Goal: Information Seeking & Learning: Check status

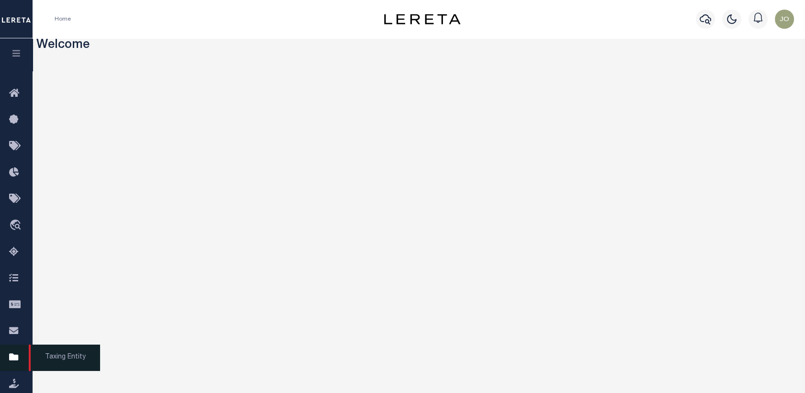
click at [13, 355] on icon at bounding box center [16, 358] width 15 height 12
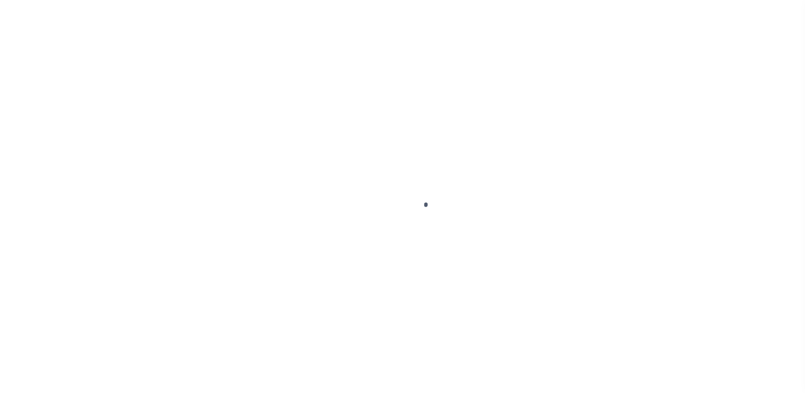
select select
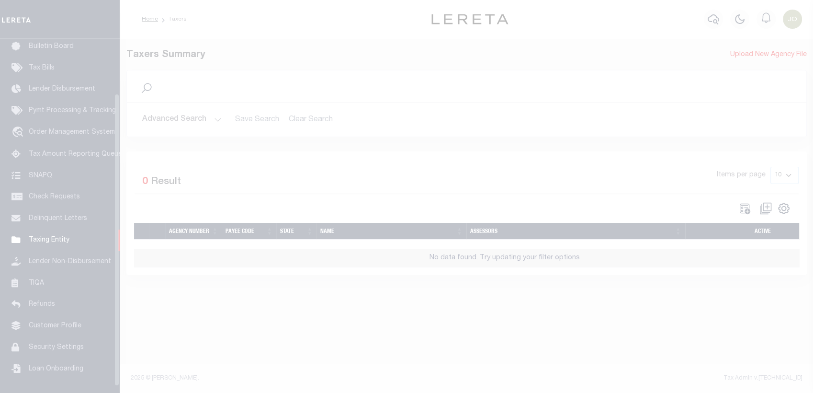
scroll to position [74, 0]
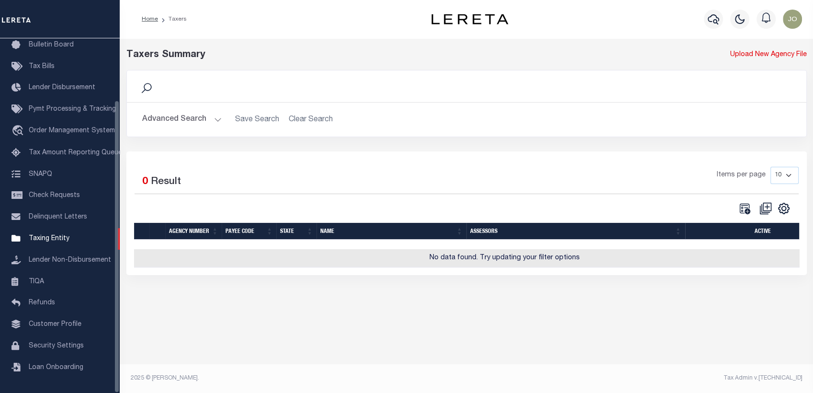
click at [196, 117] on button "Advanced Search" at bounding box center [182, 119] width 80 height 19
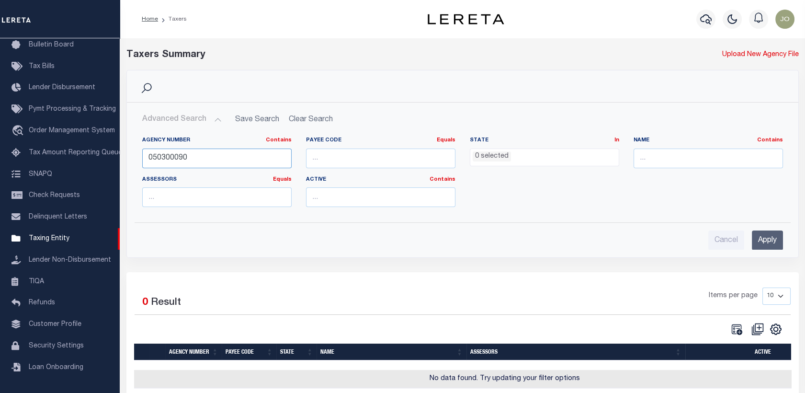
click at [186, 159] on input "050300090" at bounding box center [216, 158] width 149 height 20
paste input "16000"
type input "050160000"
click at [774, 243] on input "Apply" at bounding box center [767, 240] width 31 height 20
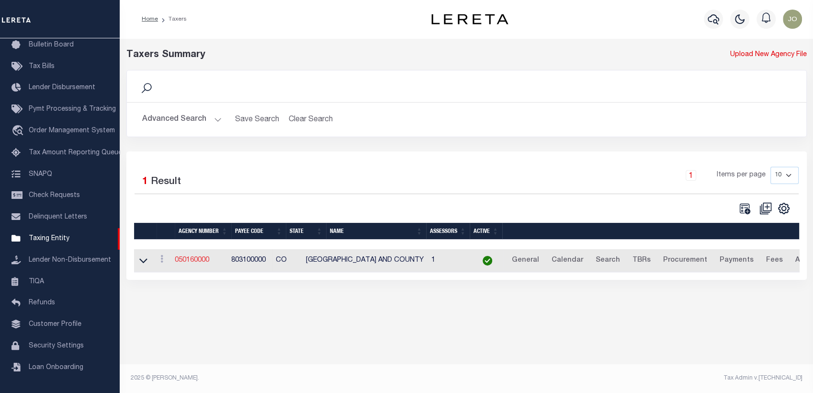
click at [193, 262] on link "050160000" at bounding box center [192, 260] width 34 height 7
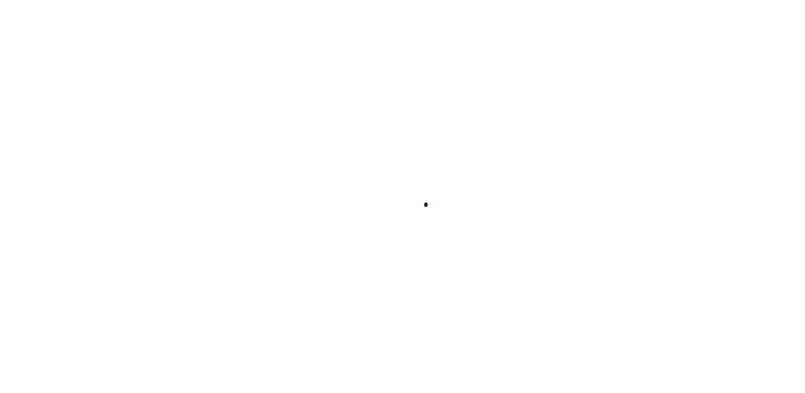
select select
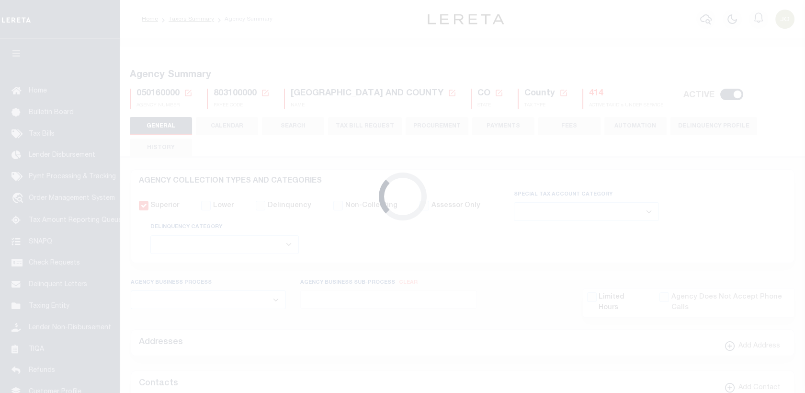
checkbox input "false"
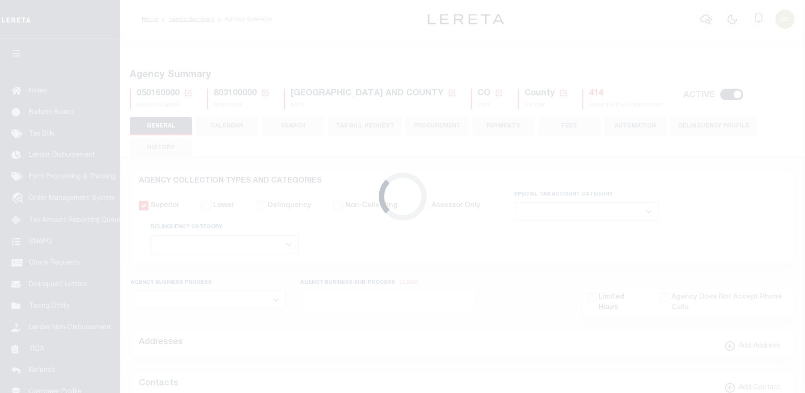
type input "803100000"
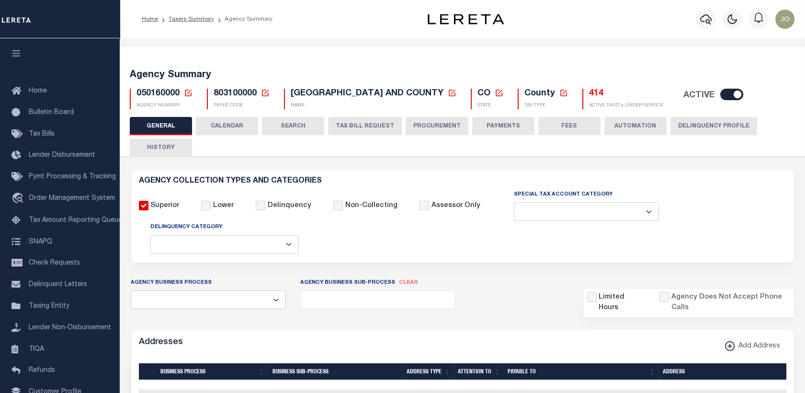
click at [226, 131] on button "CALENDAR" at bounding box center [227, 126] width 62 height 18
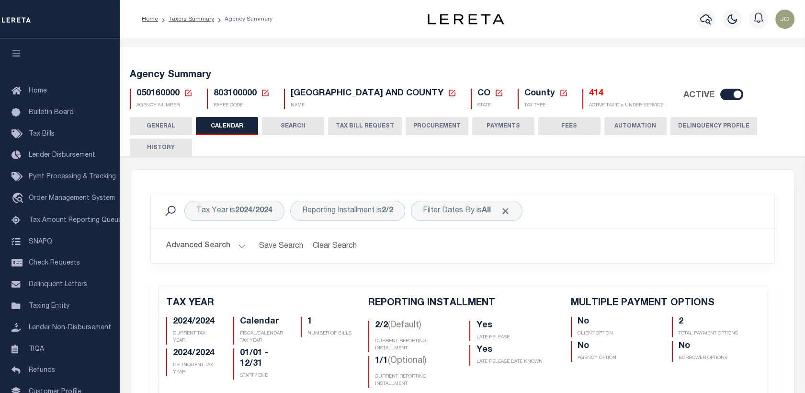
checkbox input "false"
type input "2"
click at [222, 210] on div "Tax Year is 2024/2024" at bounding box center [234, 211] width 100 height 20
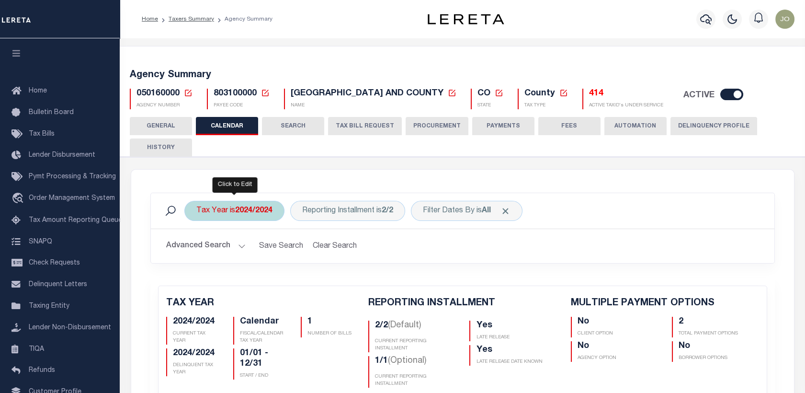
select select "2024/2024"
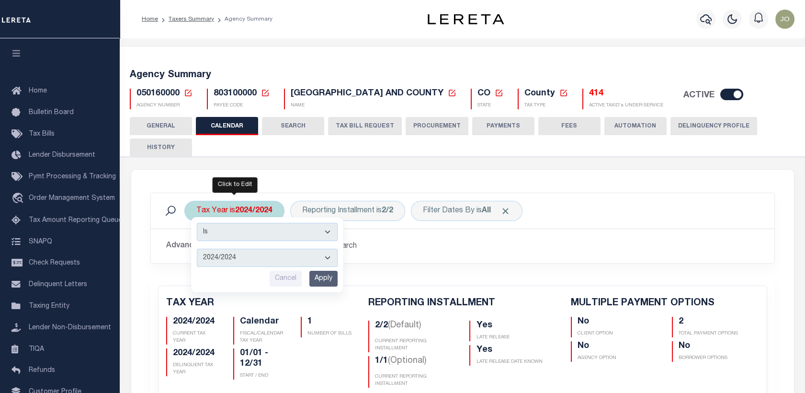
click at [225, 255] on select "2025/2025 2024/2024 2023/2023 2022/2022 2021/2021 2020/2020 2019/2019 2018/2018…" at bounding box center [267, 258] width 141 height 18
click at [366, 265] on div "Tax Year is 2024/2024 Is Contains 2025/2025 2024/2024 2023/2023 2022/2022 2021/…" at bounding box center [462, 235] width 639 height 85
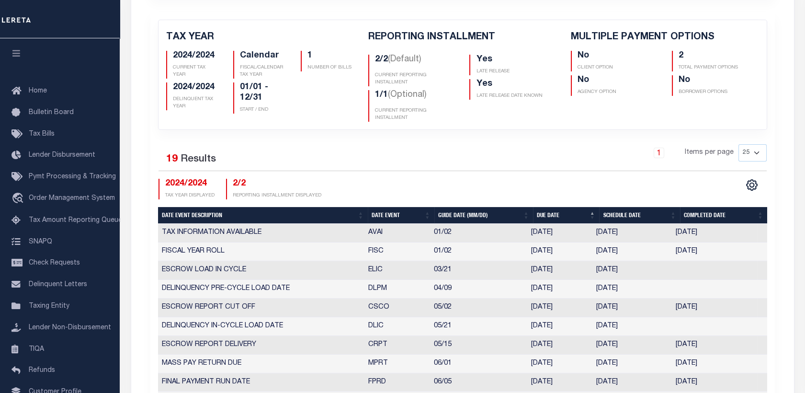
scroll to position [160, 0]
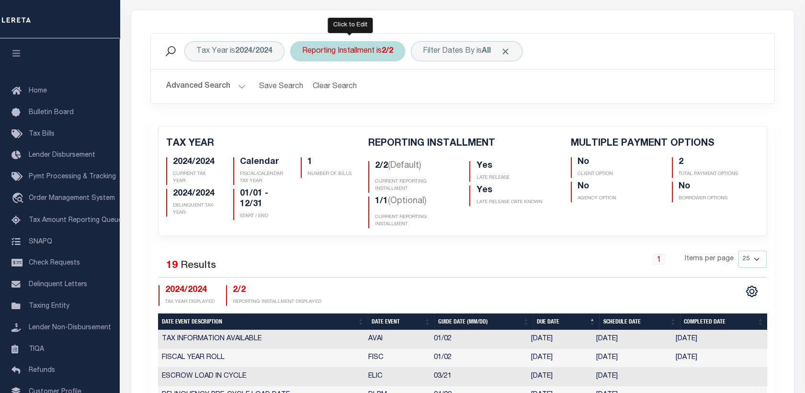
click at [341, 55] on div "Reporting Installment is 2/2" at bounding box center [347, 51] width 115 height 20
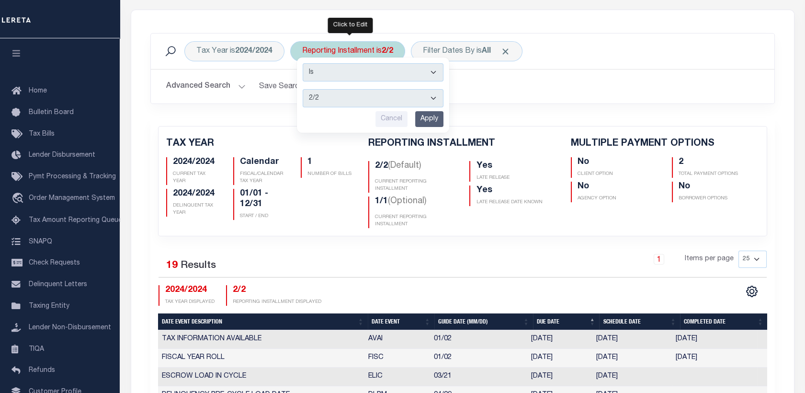
click at [333, 96] on select "1/2 2/2 1/1" at bounding box center [373, 98] width 141 height 18
select select "1/2"
click at [303, 89] on select "1/2 2/2 1/1" at bounding box center [373, 98] width 141 height 18
click at [429, 121] on input "Apply" at bounding box center [429, 119] width 28 height 16
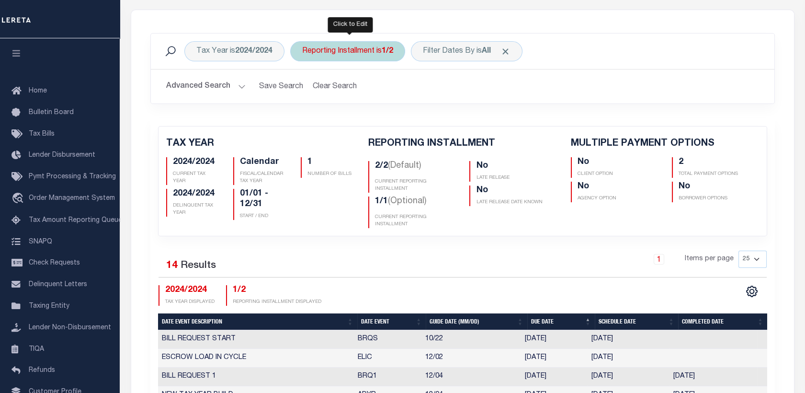
click at [360, 57] on div "Reporting Installment is 1/2" at bounding box center [347, 51] width 115 height 20
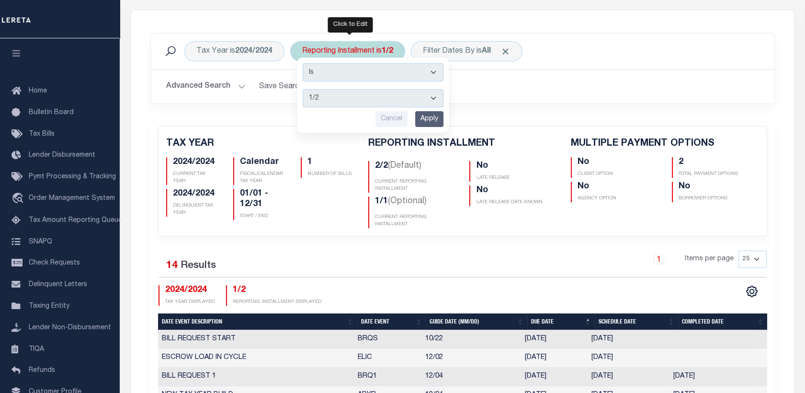
click at [352, 93] on select "1/2 2/2 1/1" at bounding box center [373, 98] width 141 height 18
select select "2/2"
click at [303, 89] on select "1/2 2/2 1/1" at bounding box center [373, 98] width 141 height 18
click at [441, 121] on input "Apply" at bounding box center [429, 119] width 28 height 16
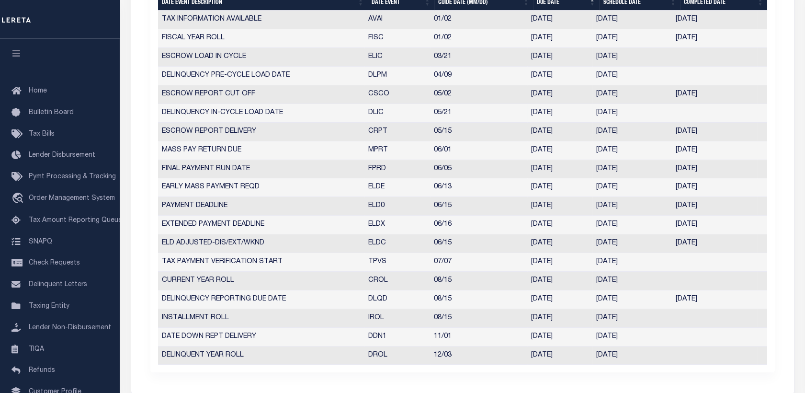
scroll to position [0, 0]
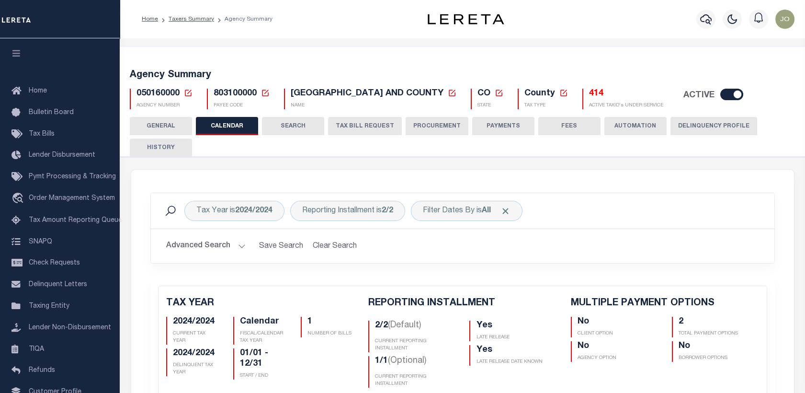
click at [190, 92] on icon at bounding box center [188, 93] width 9 height 9
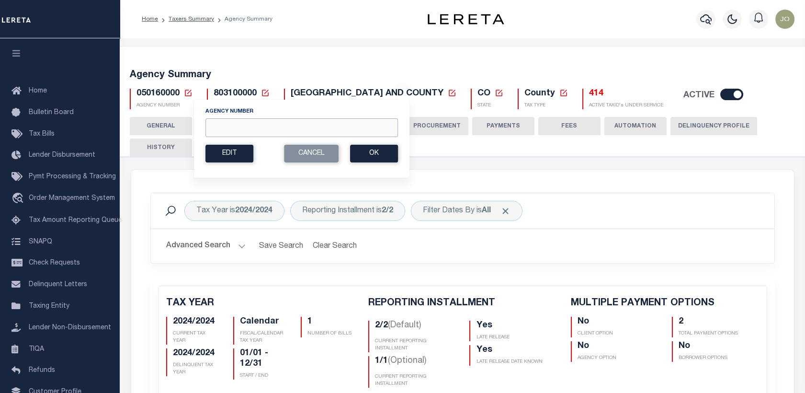
click at [266, 125] on input "Agency Number" at bounding box center [301, 127] width 193 height 19
paste input "030580000"
type input "030580000"
click at [376, 152] on button "Ok" at bounding box center [374, 154] width 48 height 18
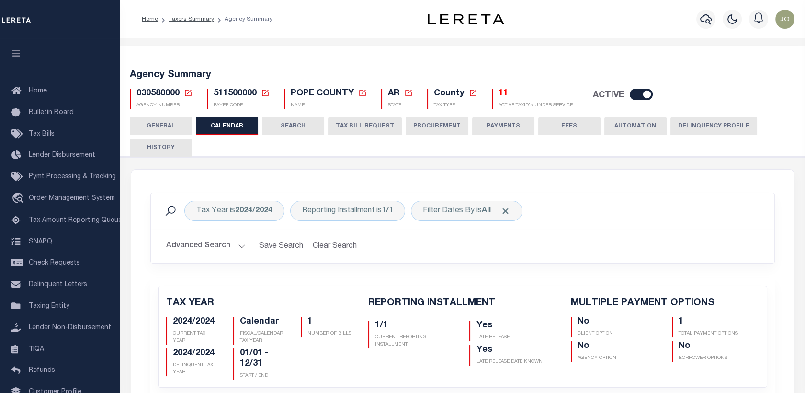
checkbox input "false"
type input "1"
click at [189, 93] on icon at bounding box center [188, 93] width 9 height 9
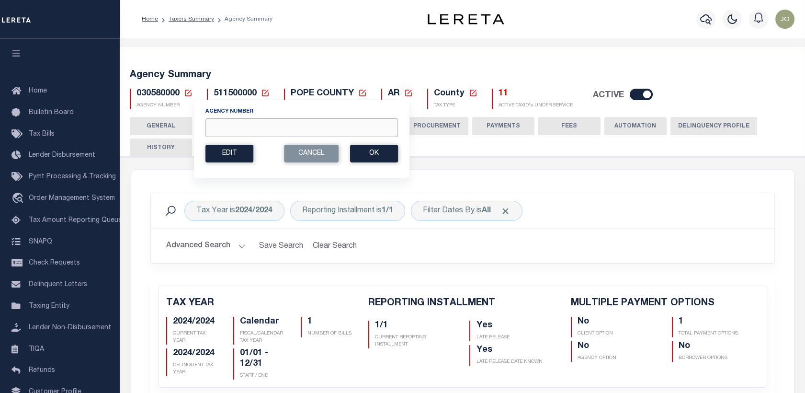
click at [321, 127] on input "Agency Number" at bounding box center [301, 127] width 193 height 19
paste input "040150000"
type input "040150000"
click at [380, 155] on button "Ok" at bounding box center [374, 154] width 48 height 18
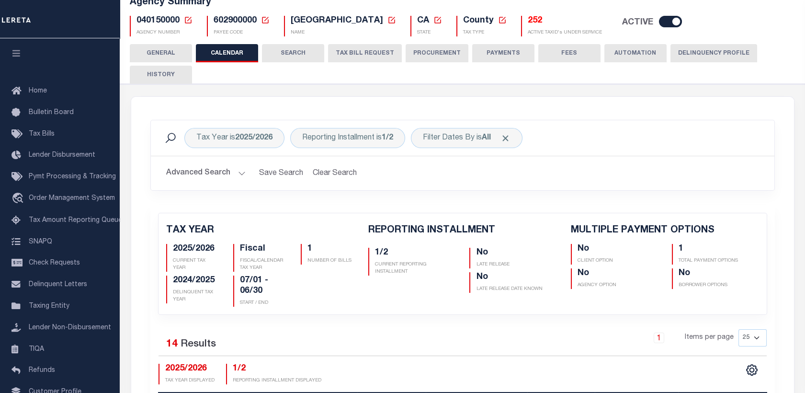
scroll to position [96, 0]
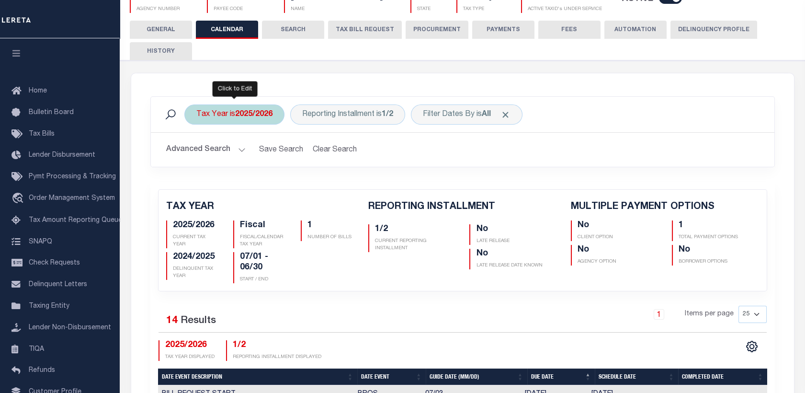
click at [255, 115] on b "2025/2026" at bounding box center [253, 115] width 37 height 8
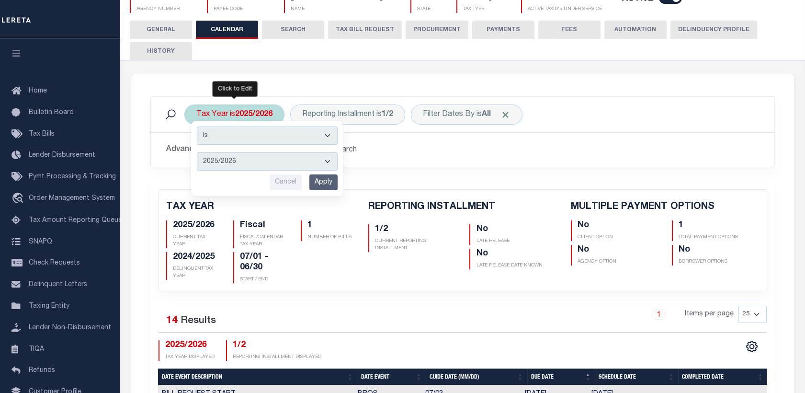
click at [257, 158] on select "2025/2026 2024/2025 2023/2024 2022/2023 2021/2022 2020/2021 2019/2020 2018/2019…" at bounding box center [267, 161] width 141 height 18
select select "2023/2024"
click at [197, 152] on select "2025/2026 2024/2025 2023/2024 2022/2023 2021/2022 2020/2021 2019/2020 2018/2019…" at bounding box center [267, 161] width 141 height 18
click at [319, 174] on input "Apply" at bounding box center [323, 182] width 28 height 16
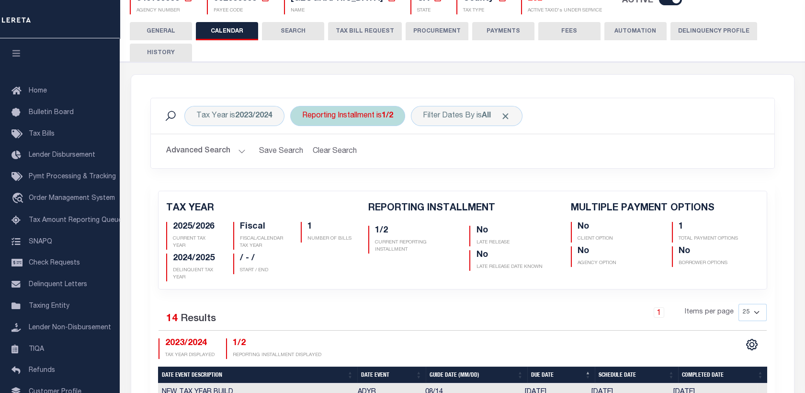
scroll to position [94, 0]
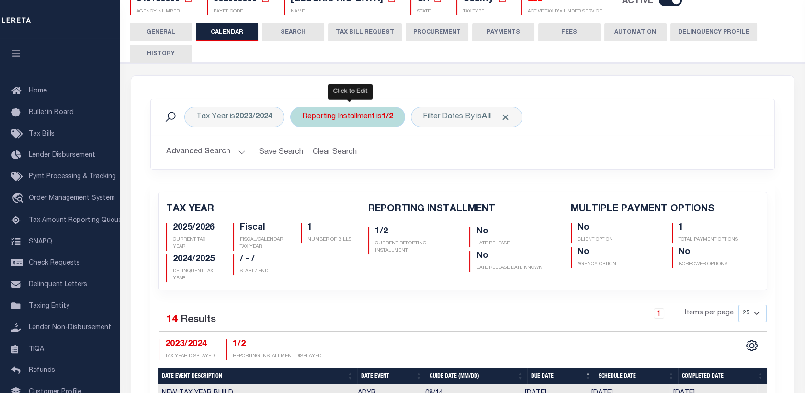
click at [387, 120] on b "1/2" at bounding box center [387, 117] width 11 height 8
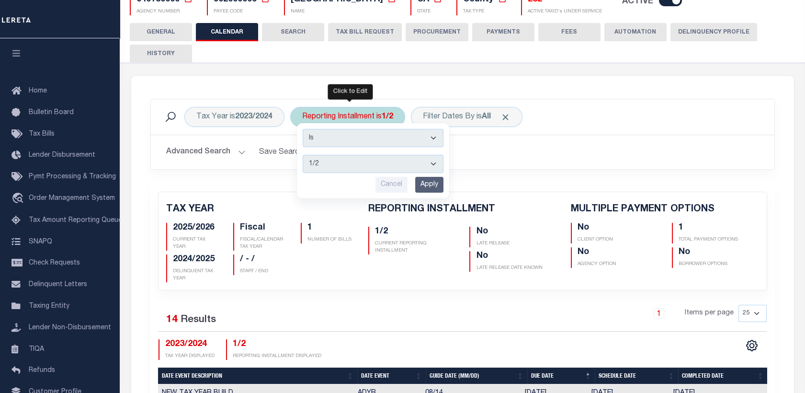
click at [361, 162] on select "1/2 2/2" at bounding box center [373, 164] width 141 height 18
select select "2/2"
click at [303, 155] on select "1/2 2/2" at bounding box center [373, 164] width 141 height 18
click at [420, 182] on input "Apply" at bounding box center [429, 185] width 28 height 16
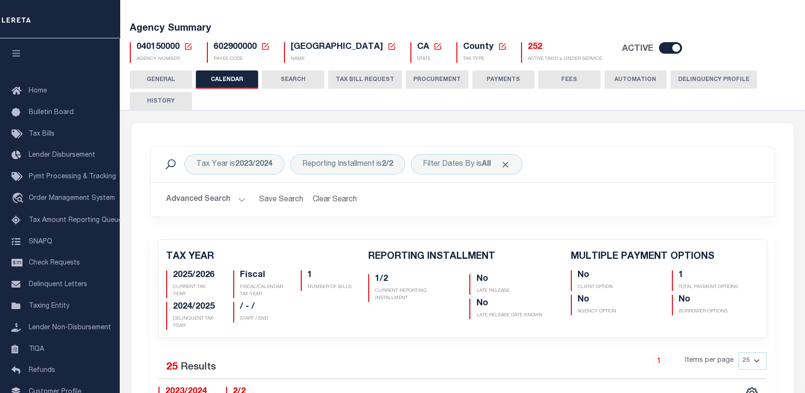
scroll to position [40, 0]
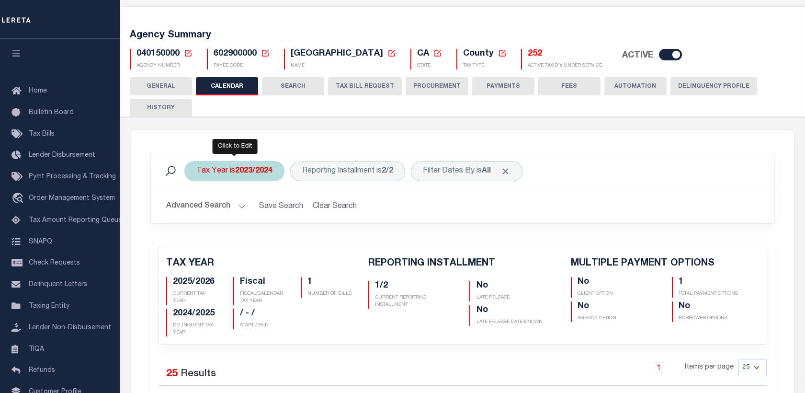
click at [230, 166] on div "Tax Year is 2023/2024" at bounding box center [234, 171] width 100 height 20
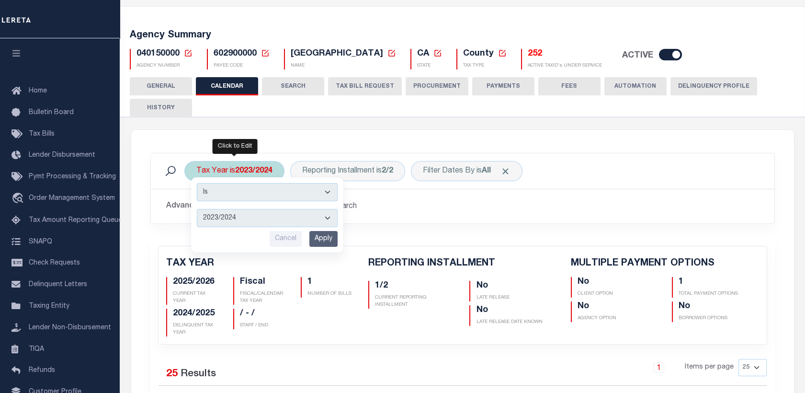
click at [230, 214] on select "2025/2026 2024/2025 2023/2024 2022/2023 2021/2022 2020/2021 2019/2020 2018/2019…" at bounding box center [267, 218] width 141 height 18
select select "2024/2025"
click at [197, 209] on select "2025/2026 2024/2025 2023/2024 2022/2023 2021/2022 2020/2021 2019/2020 2018/2019…" at bounding box center [267, 218] width 141 height 18
click at [322, 238] on input "Apply" at bounding box center [323, 239] width 28 height 16
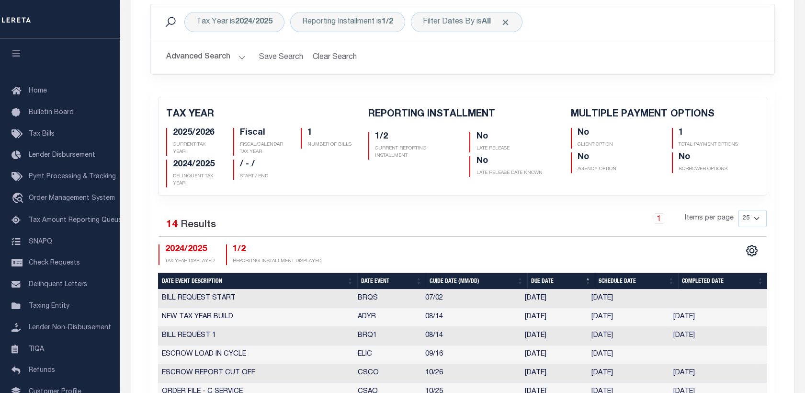
scroll to position [155, 0]
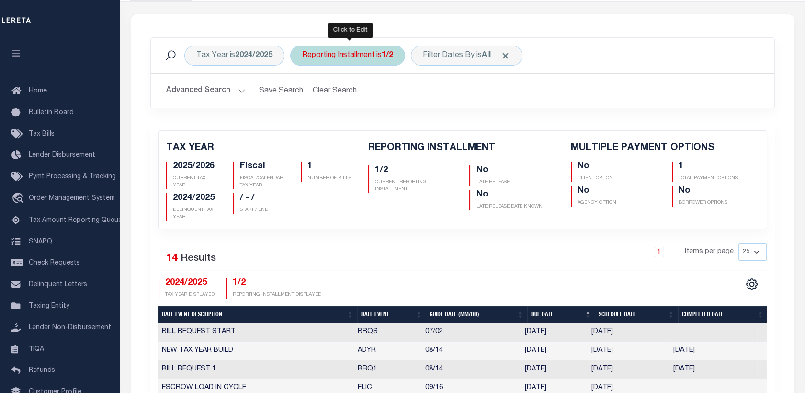
click at [319, 58] on div "Reporting Installment is 1/2" at bounding box center [347, 56] width 115 height 20
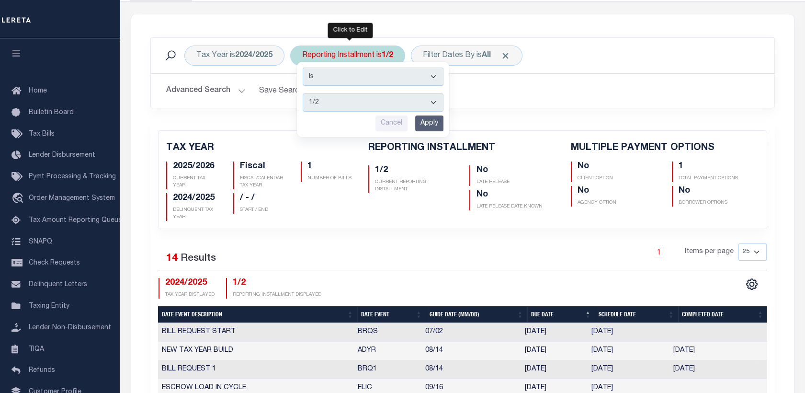
click at [337, 102] on select "1/2 2/2" at bounding box center [373, 102] width 141 height 18
select select "2/2"
click at [303, 93] on select "1/2 2/2" at bounding box center [373, 102] width 141 height 18
click at [425, 123] on input "Apply" at bounding box center [429, 123] width 28 height 16
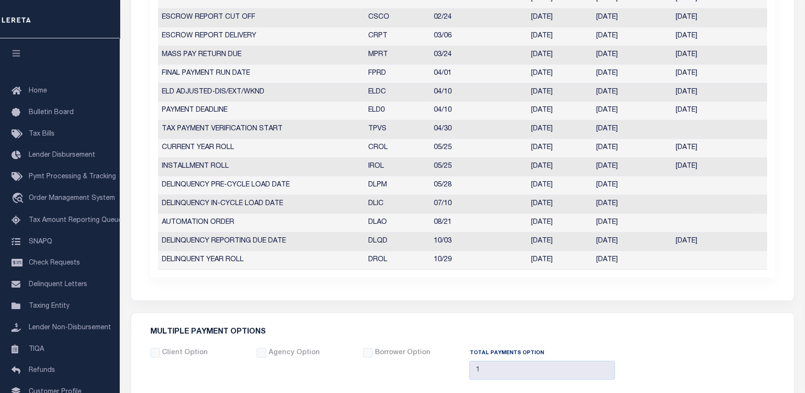
scroll to position [153, 0]
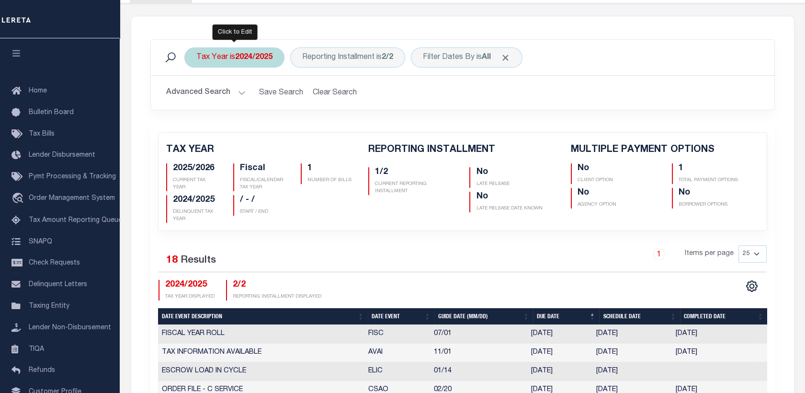
click at [264, 64] on div "Tax Year is 2024/2025" at bounding box center [234, 57] width 100 height 20
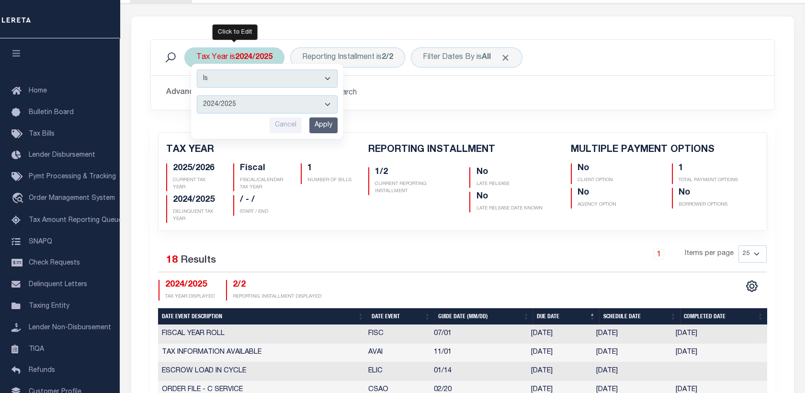
click at [234, 106] on select "2025/2026 2024/2025 2023/2024 2022/2023 2021/2022 2020/2021 2019/2020 2018/2019…" at bounding box center [267, 104] width 141 height 18
select select "2023/2024"
click at [197, 95] on select "2025/2026 2024/2025 2023/2024 2022/2023 2021/2022 2020/2021 2019/2020 2018/2019…" at bounding box center [267, 104] width 141 height 18
click at [330, 125] on input "Apply" at bounding box center [323, 125] width 28 height 16
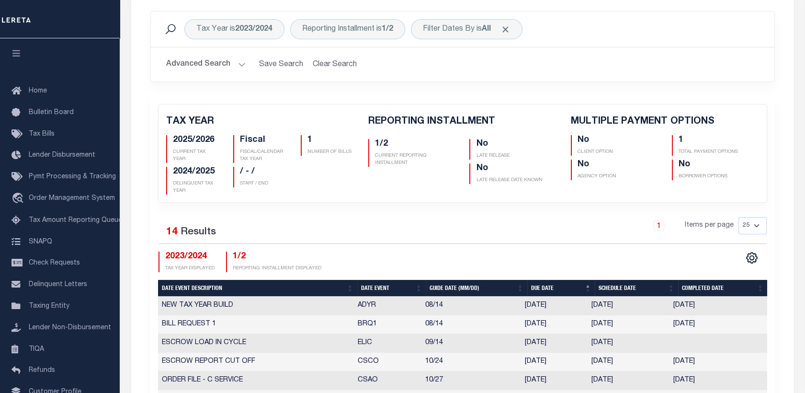
scroll to position [55, 0]
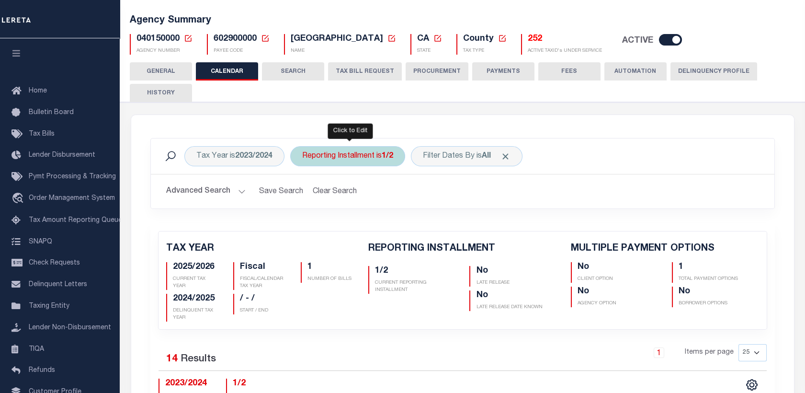
click at [347, 161] on div "Reporting Installment is 1/2" at bounding box center [347, 156] width 115 height 20
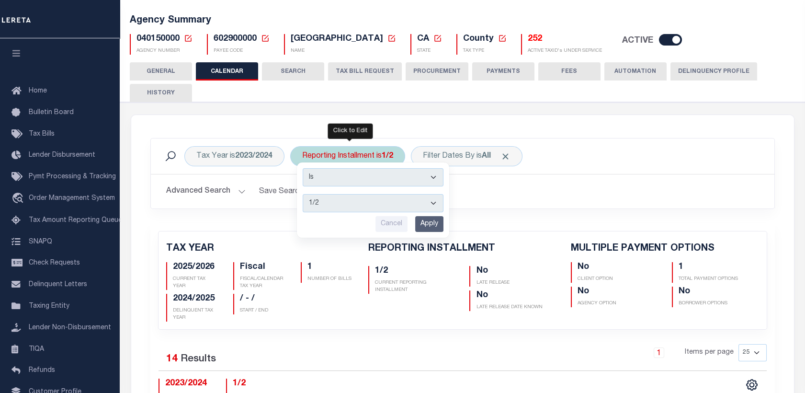
click at [353, 203] on select "1/2 2/2" at bounding box center [373, 203] width 141 height 18
select select "2/2"
click at [303, 194] on select "1/2 2/2" at bounding box center [373, 203] width 141 height 18
click at [422, 223] on input "Apply" at bounding box center [429, 224] width 28 height 16
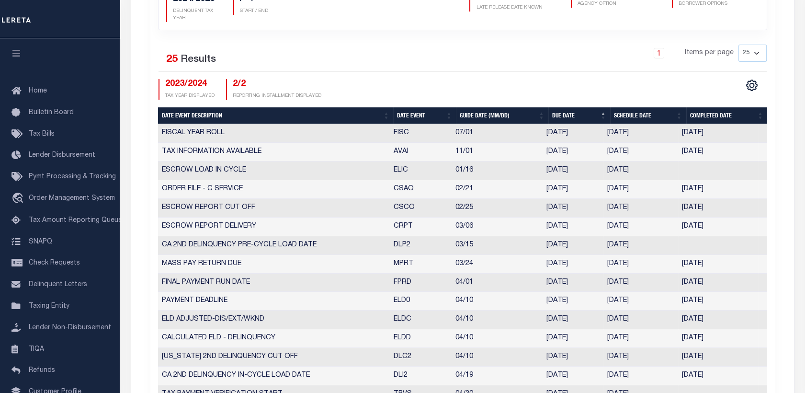
scroll to position [374, 0]
